Goal: Information Seeking & Learning: Learn about a topic

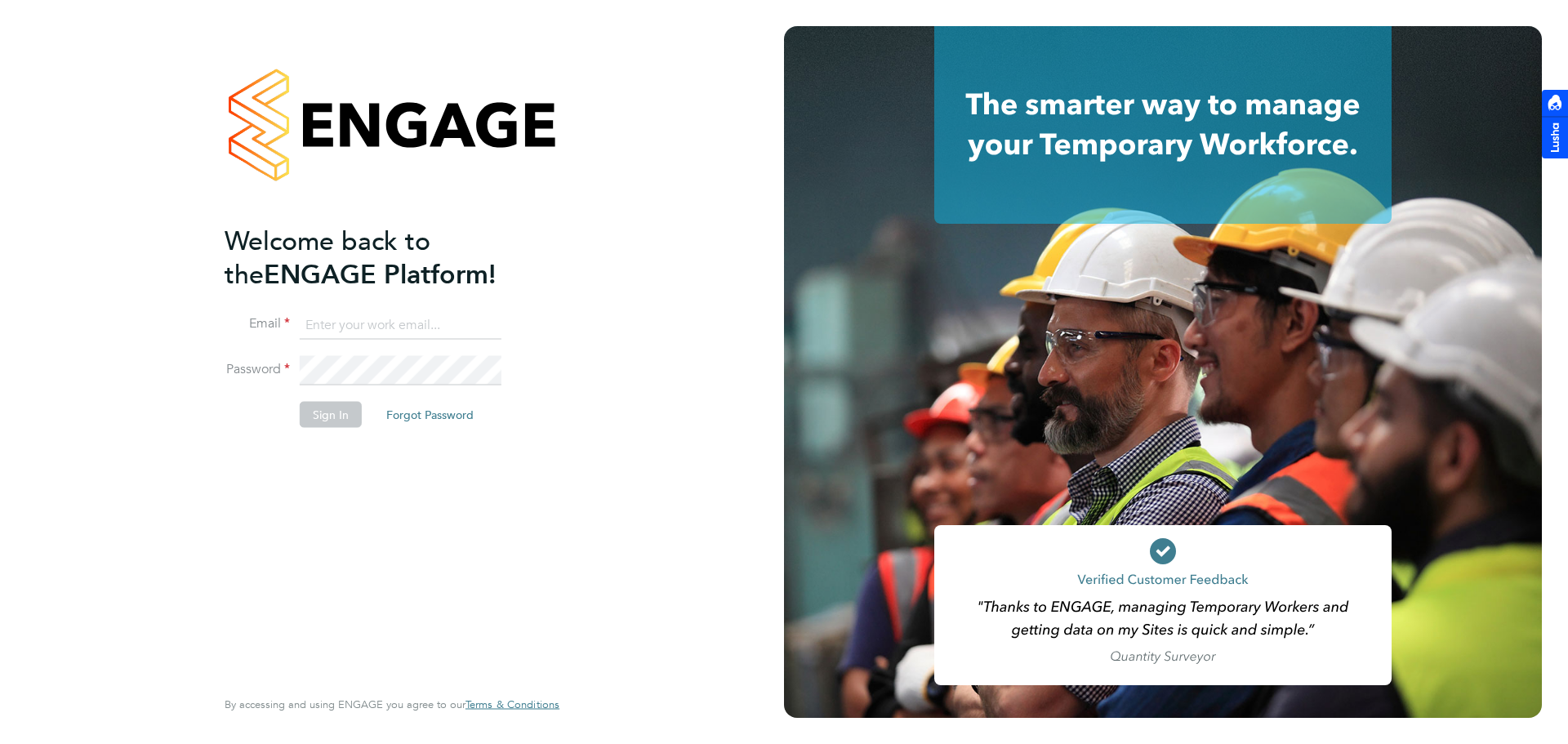
type input "alex@henry-blue.com"
drag, startPoint x: 347, startPoint y: 417, endPoint x: 587, endPoint y: 475, distance: 246.9
click at [347, 417] on button "Sign In" at bounding box center [330, 415] width 62 height 27
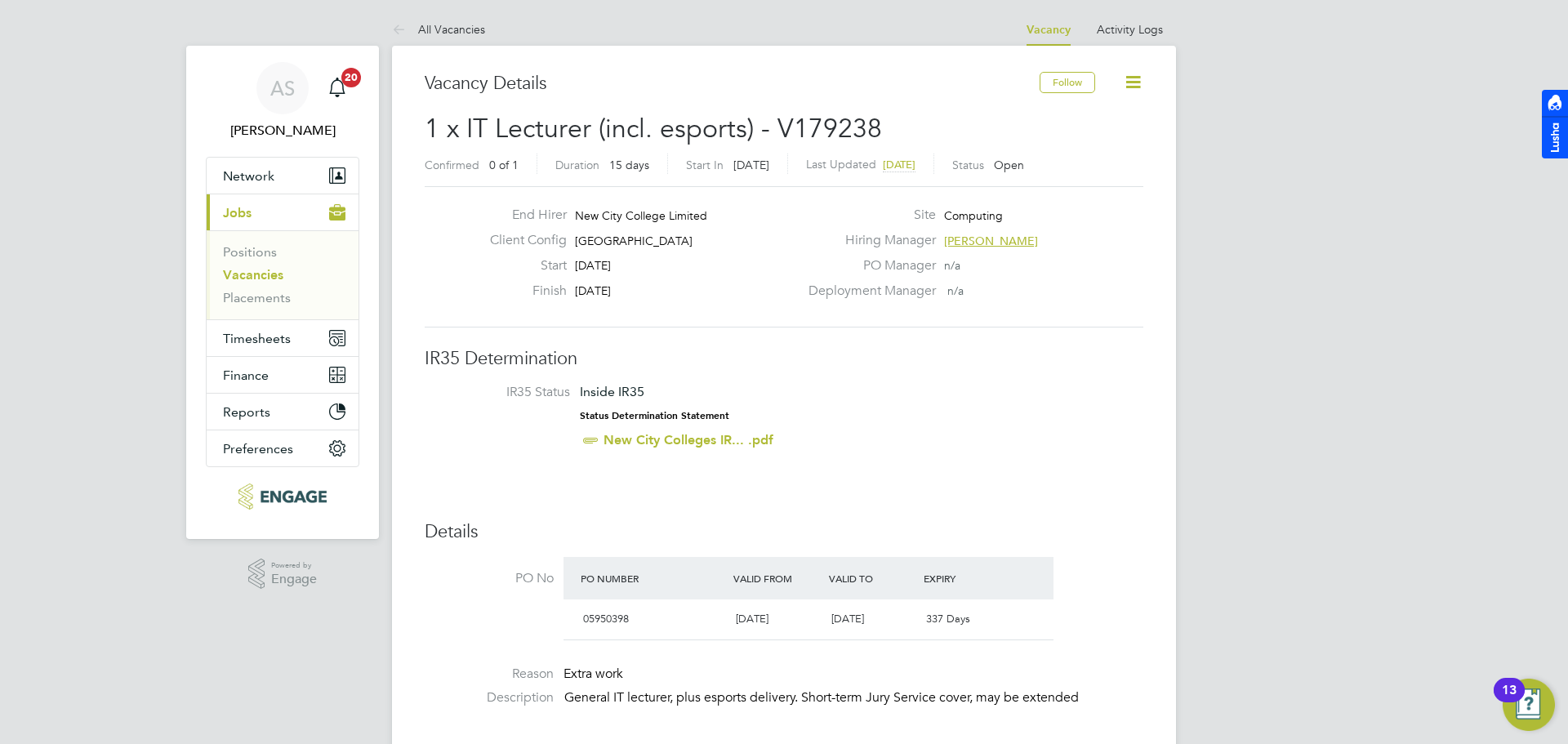
click at [264, 269] on link "Vacancies" at bounding box center [252, 275] width 60 height 16
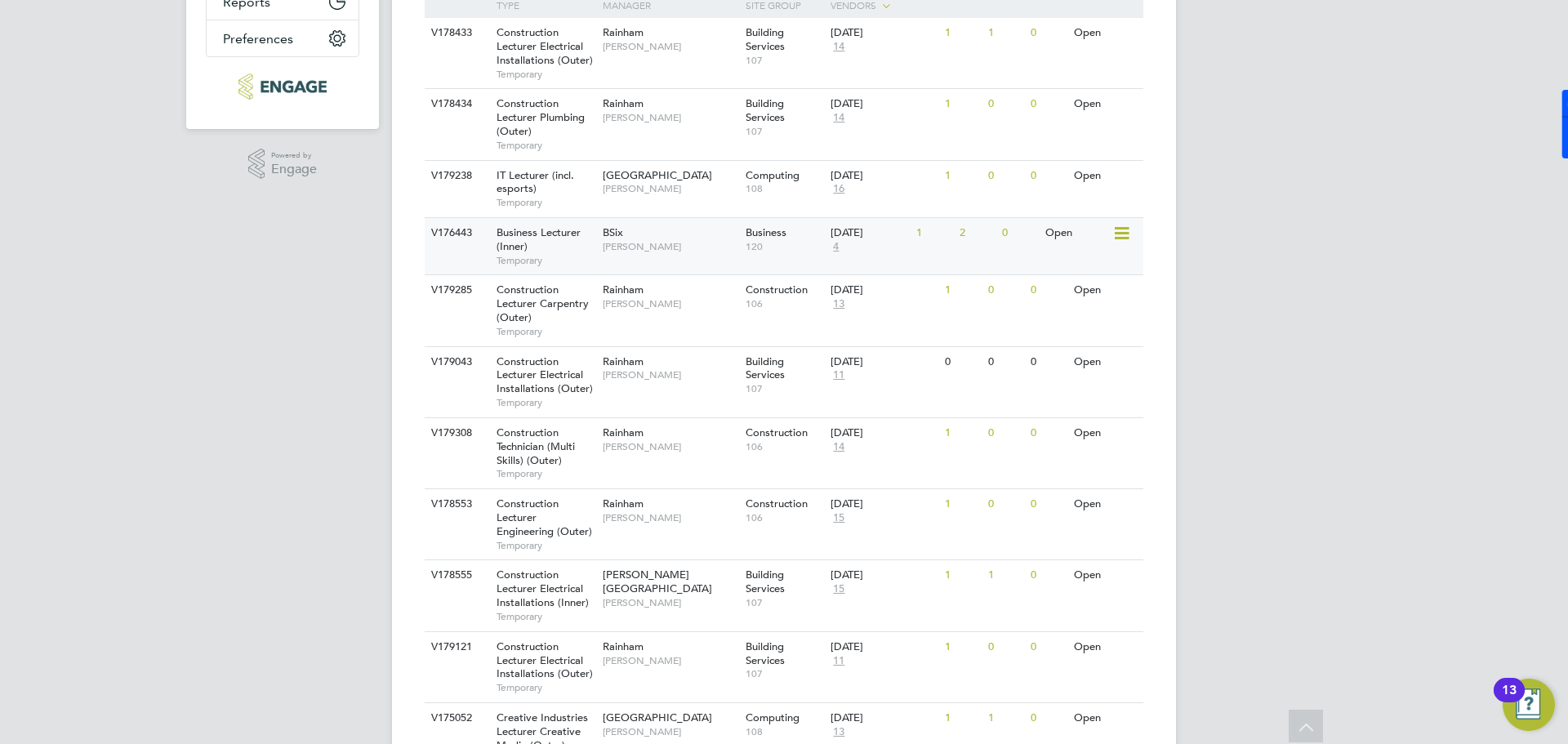
scroll to position [408, 0]
click at [655, 183] on span "[GEOGRAPHIC_DATA]" at bounding box center [657, 176] width 109 height 14
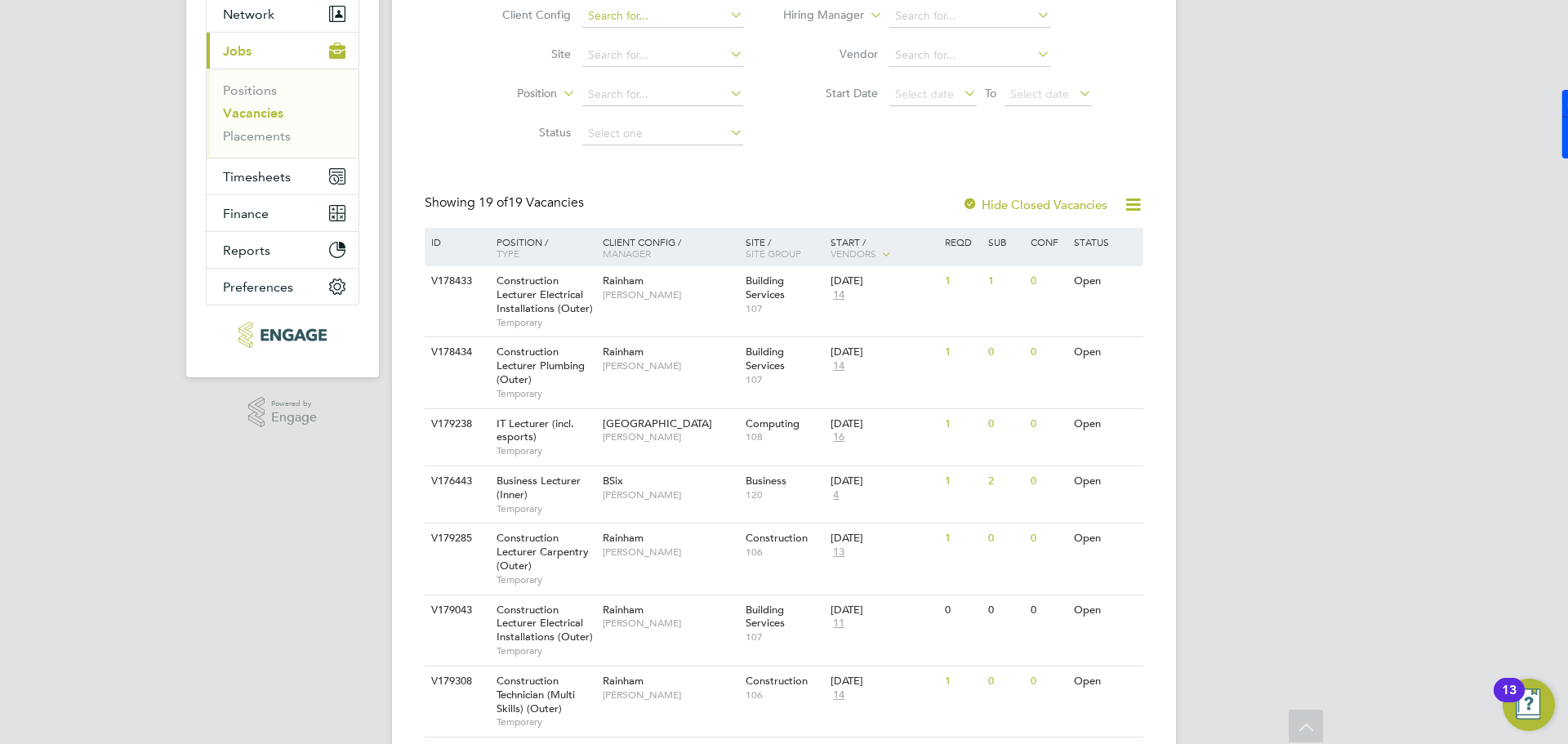
scroll to position [164, 0]
click at [557, 432] on div "IT Lecturer (incl. esports) Temporary" at bounding box center [541, 436] width 114 height 56
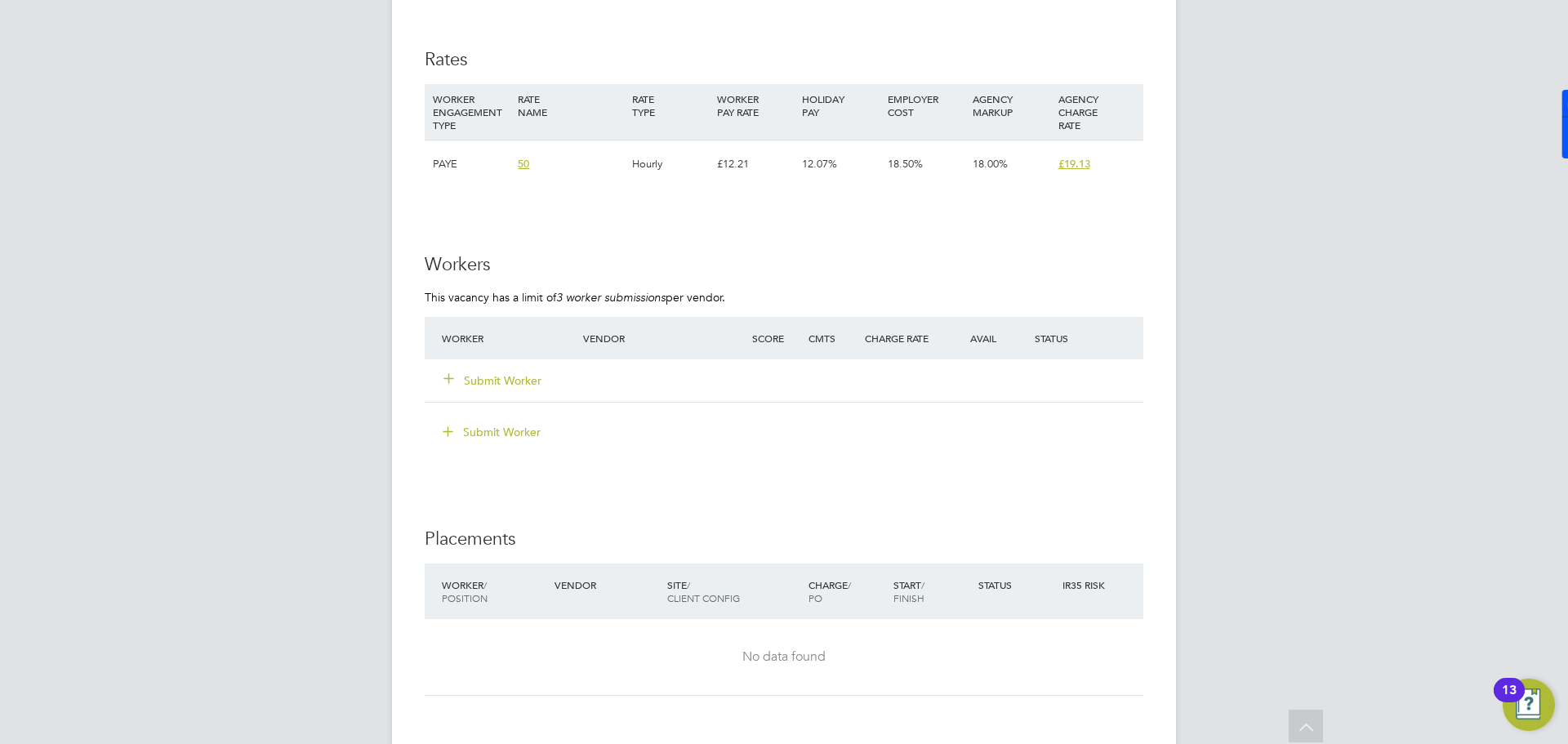
scroll to position [1061, 0]
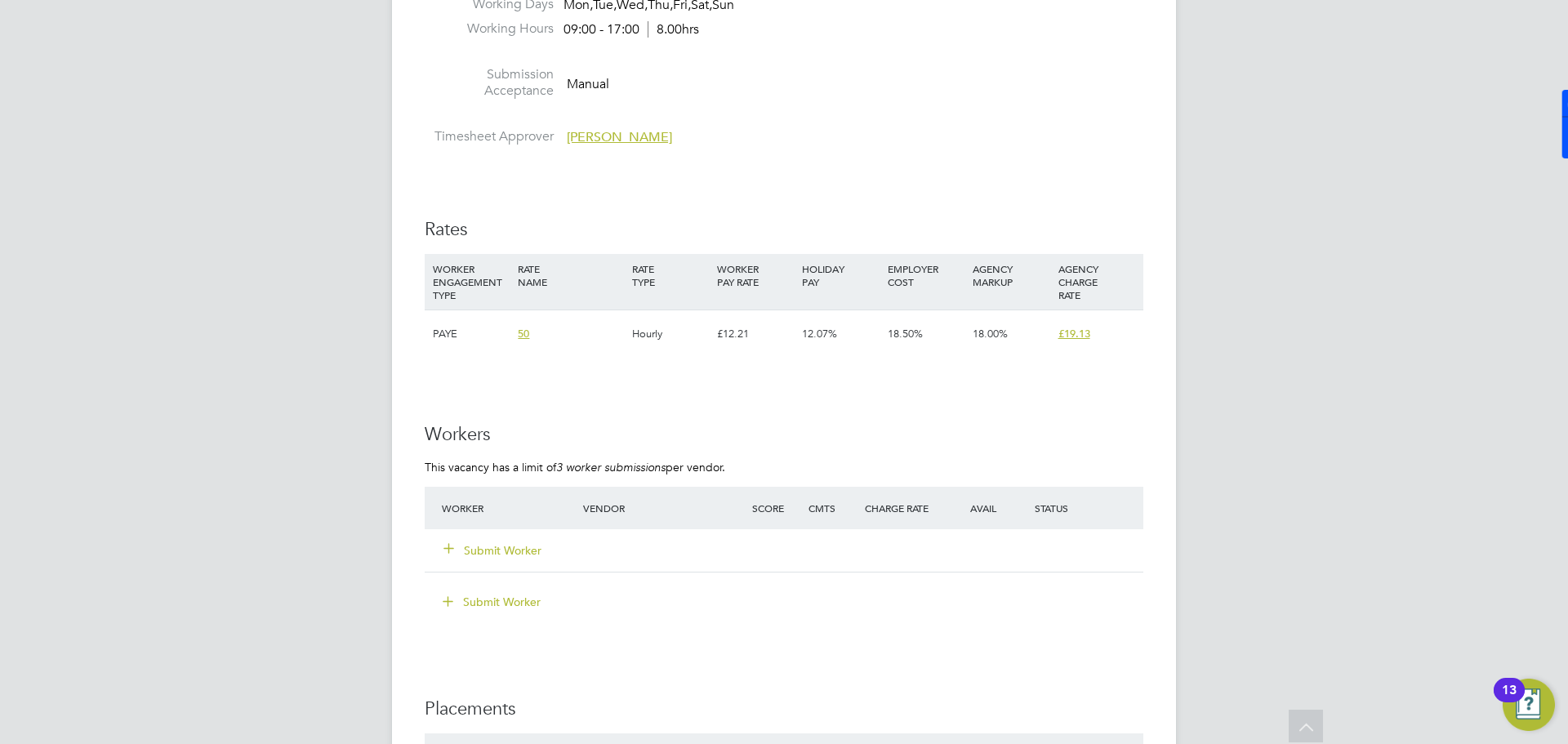
scroll to position [819, 0]
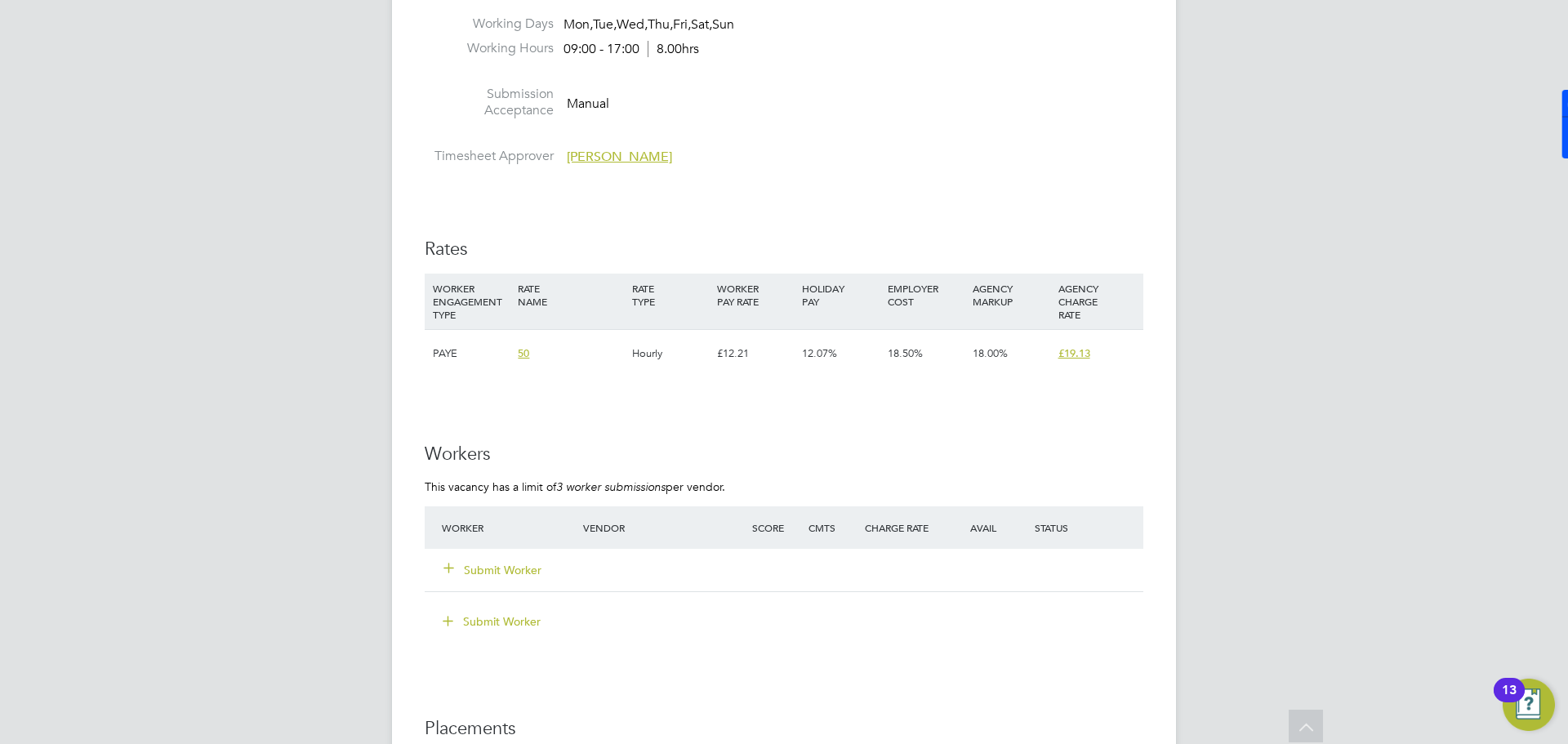
click at [525, 355] on span "50" at bounding box center [523, 353] width 12 height 14
click at [710, 388] on div "Whatever the usual Pretium rate is...?" at bounding box center [623, 389] width 212 height 15
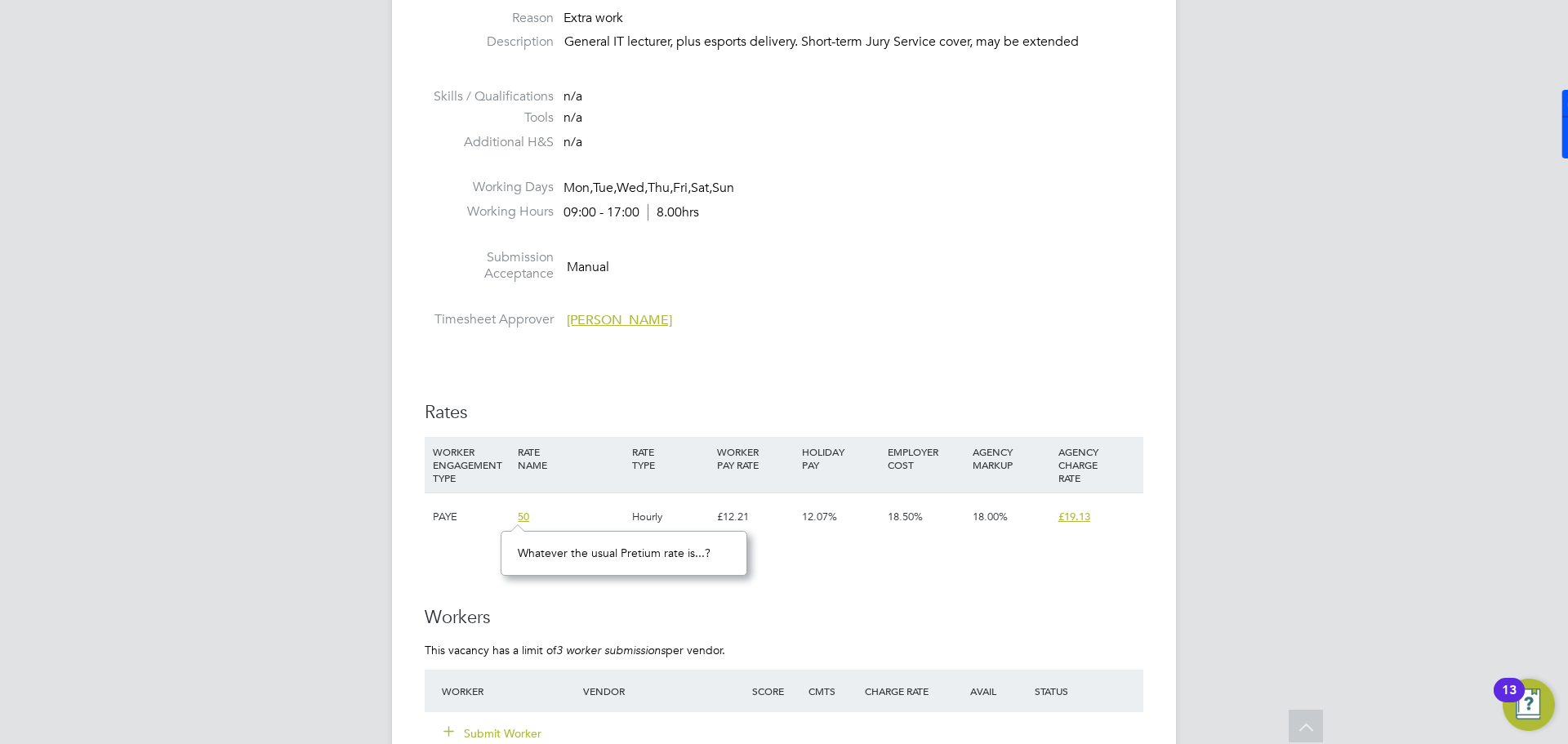
scroll to position [493, 0]
